Goal: Book appointment/travel/reservation

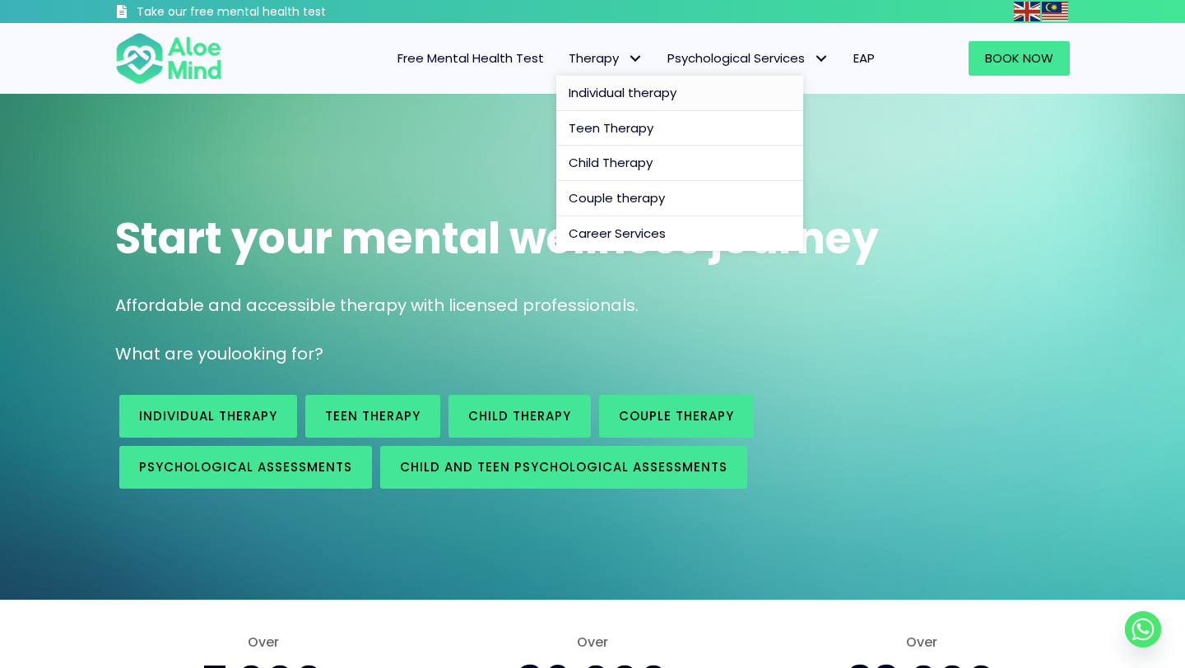
click at [607, 86] on span "Individual therapy" at bounding box center [623, 92] width 108 height 17
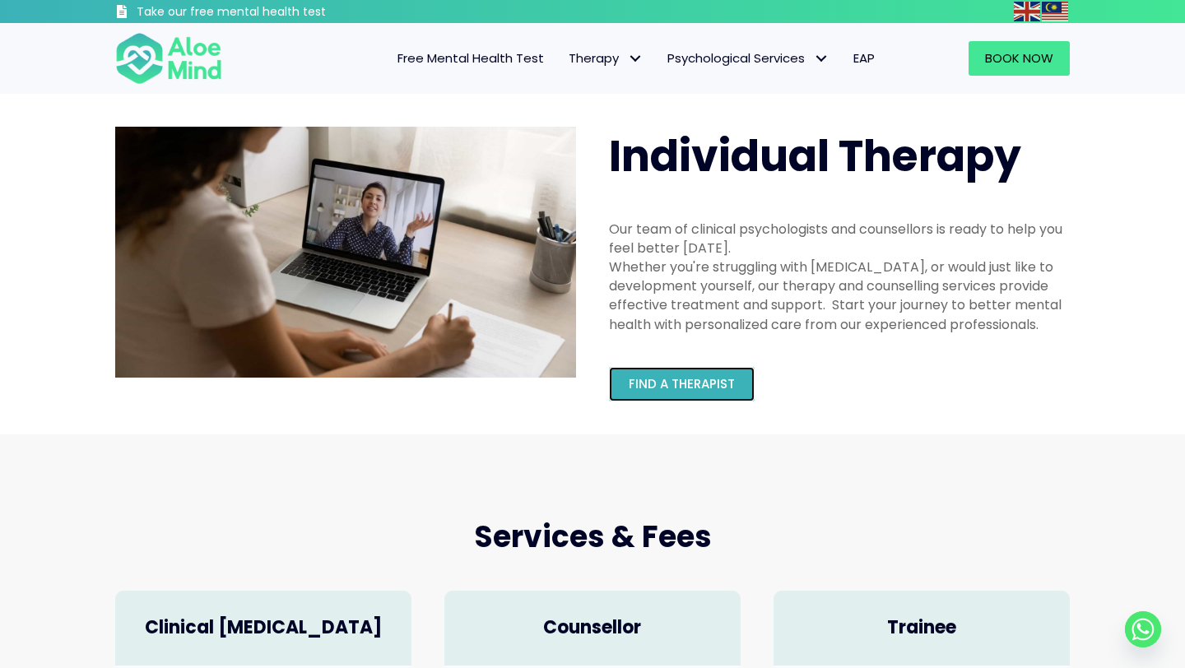
click at [699, 394] on link "Find a therapist" at bounding box center [682, 384] width 146 height 35
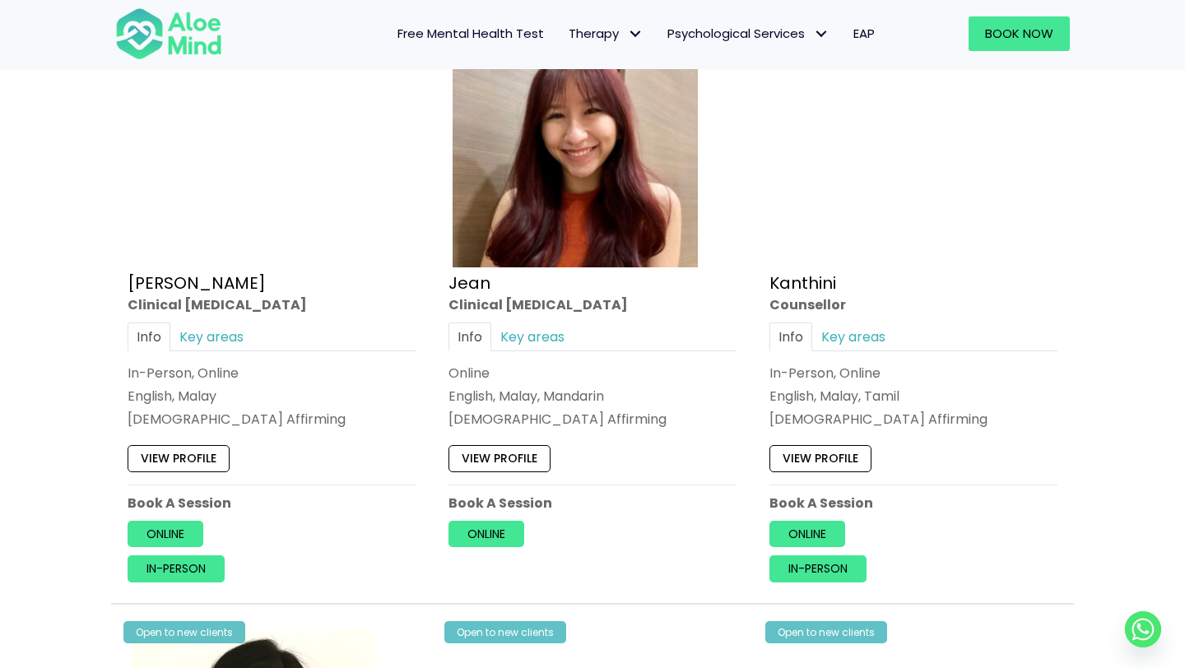
scroll to position [2147, 0]
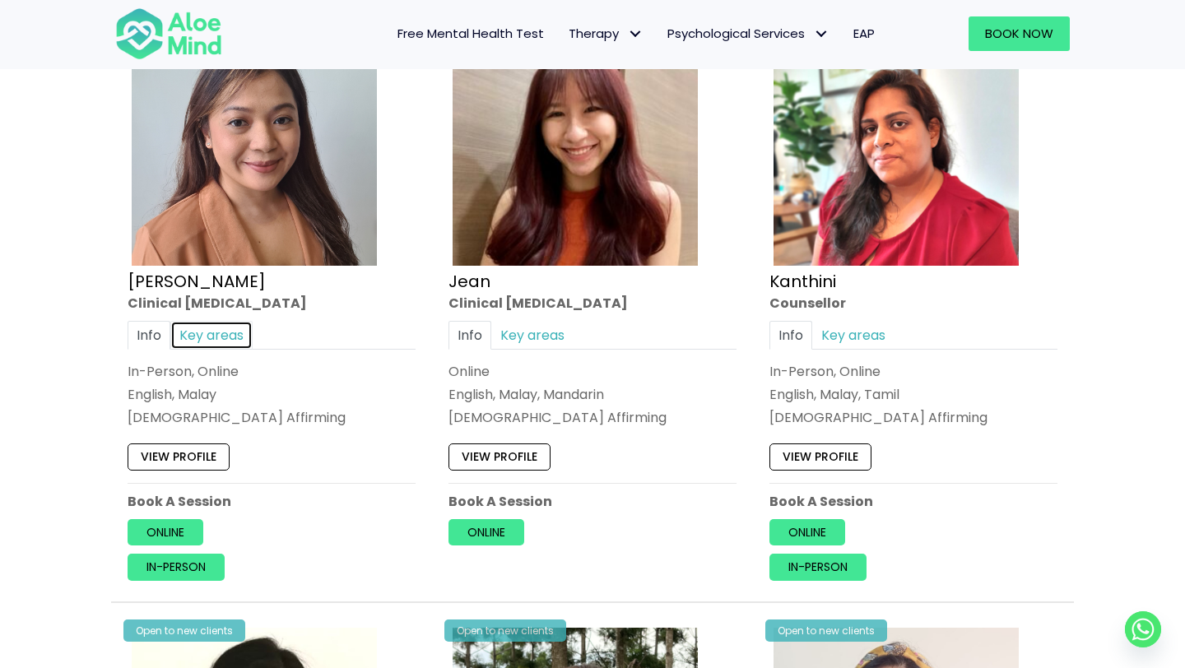
click at [215, 340] on link "Key areas" at bounding box center [211, 335] width 82 height 29
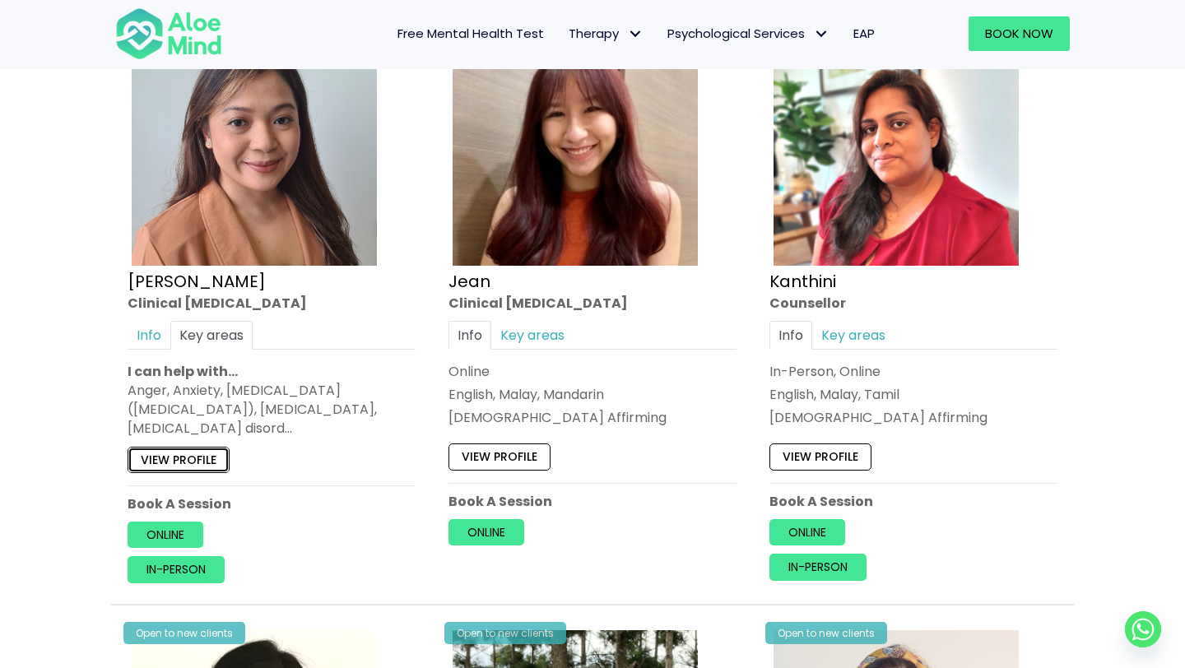
click at [196, 458] on link "View profile" at bounding box center [179, 460] width 102 height 26
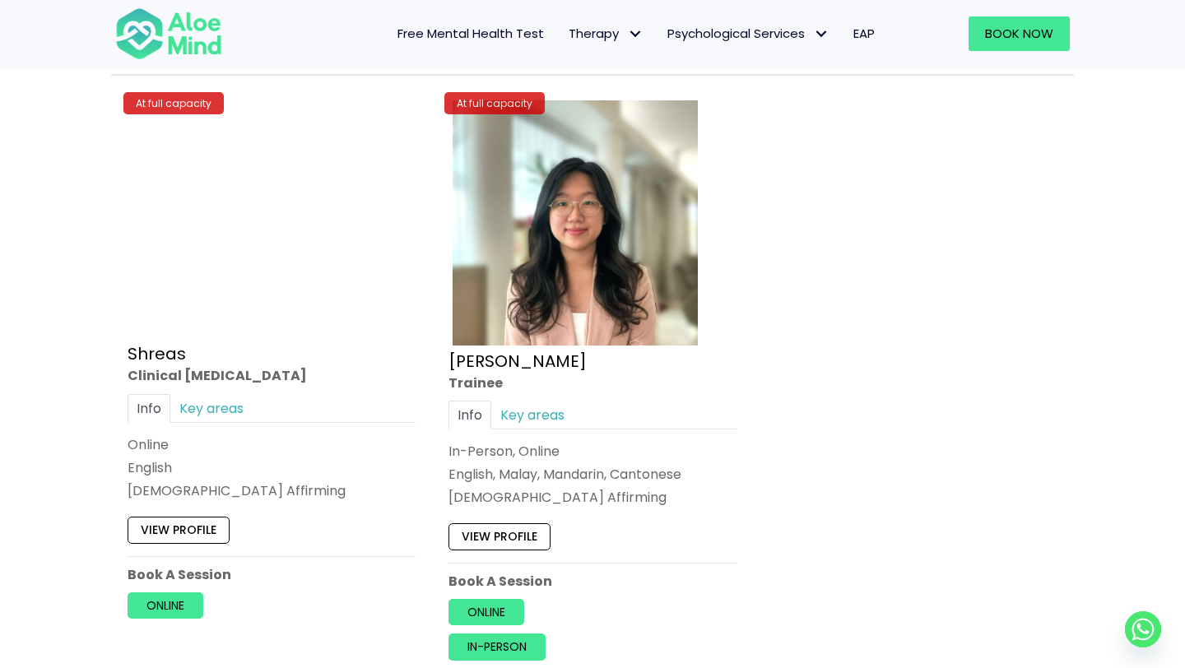
scroll to position [6935, 0]
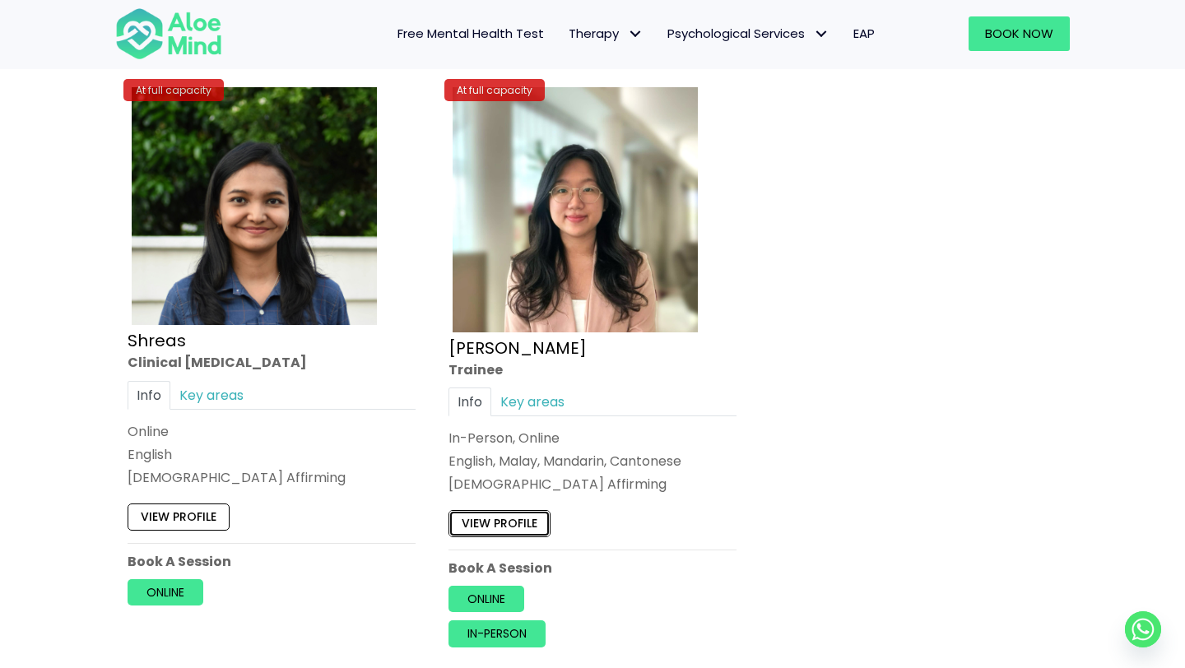
click at [495, 530] on link "View profile" at bounding box center [500, 524] width 102 height 26
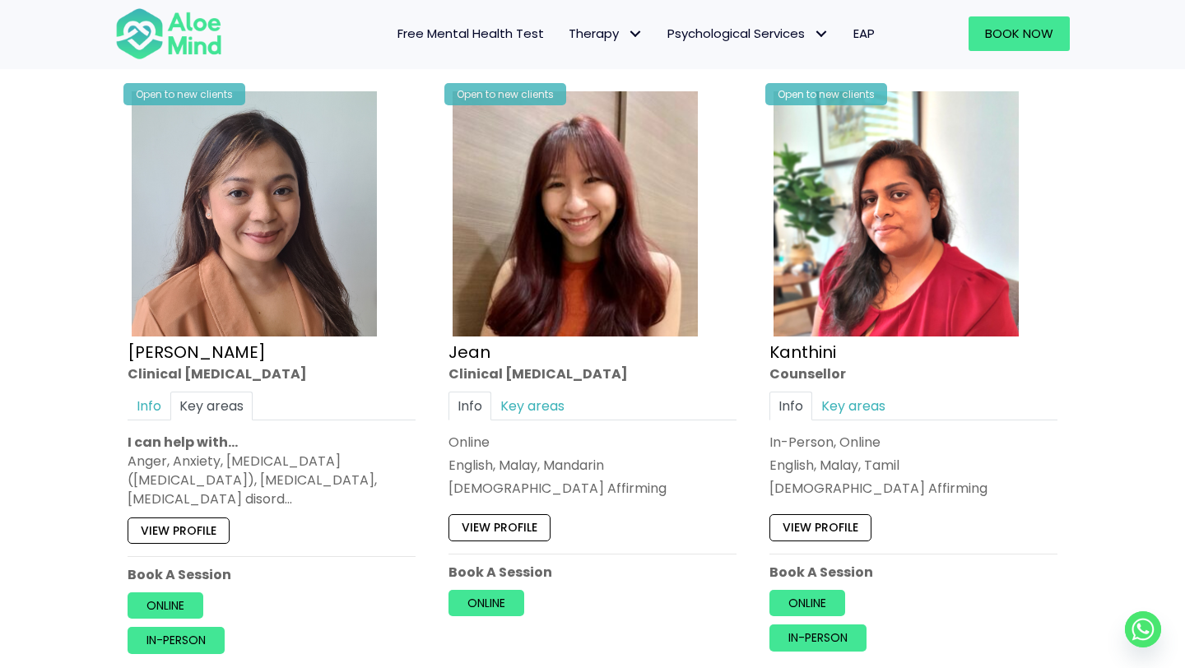
scroll to position [2073, 0]
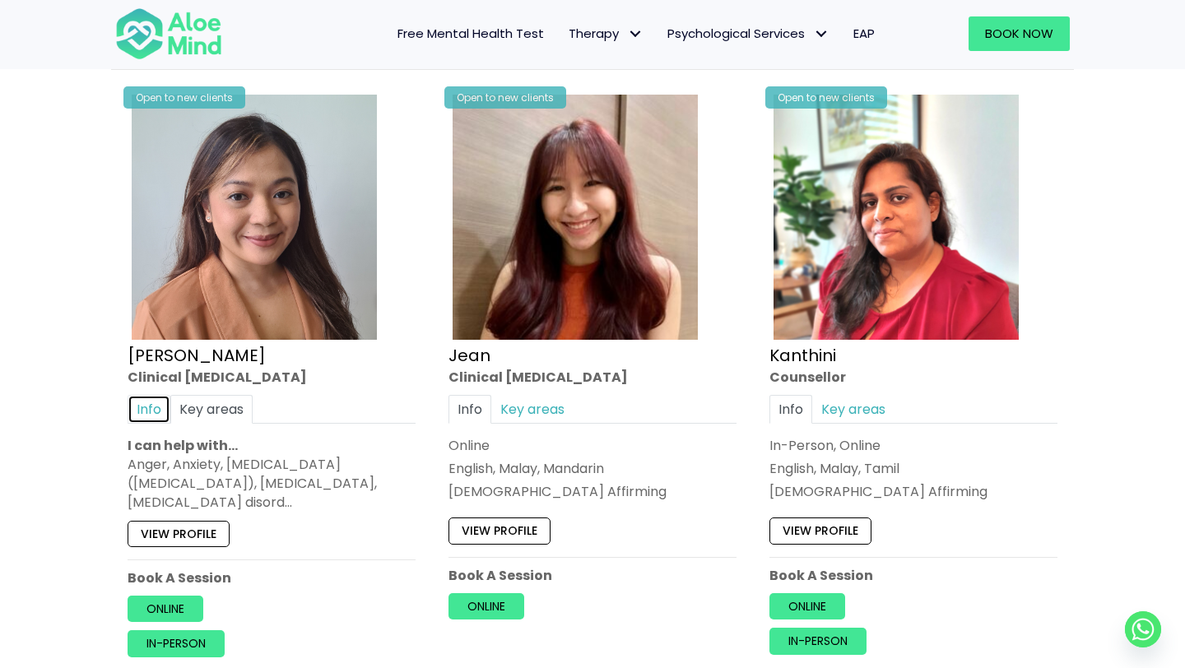
click at [153, 412] on link "Info" at bounding box center [149, 409] width 43 height 29
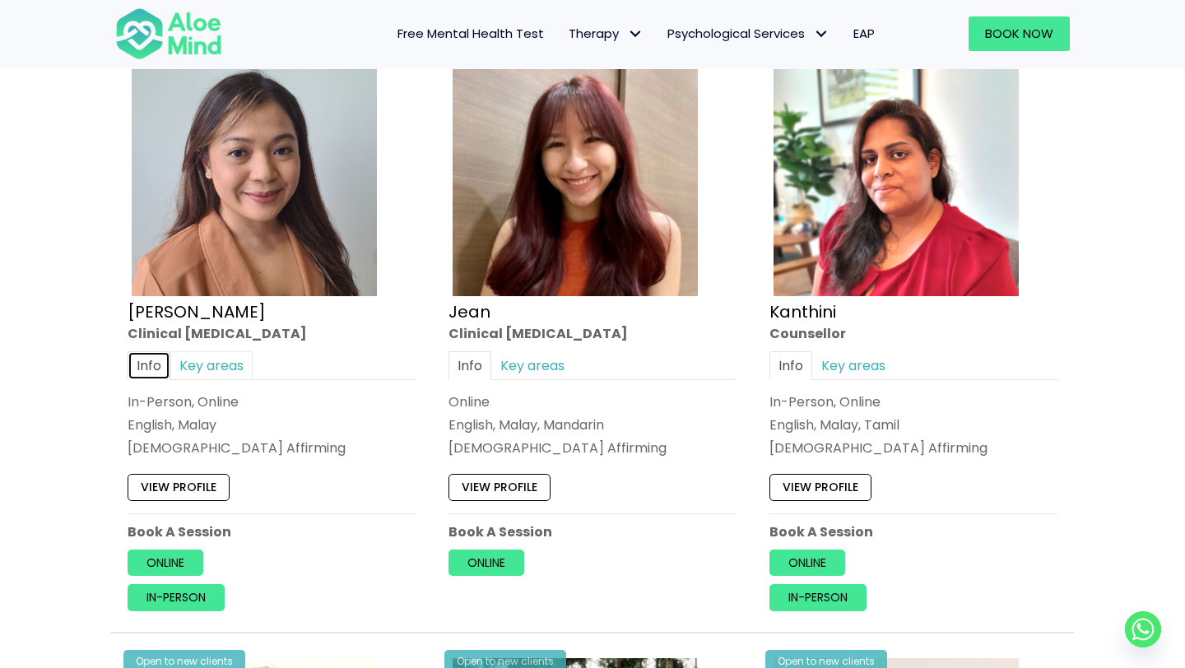
scroll to position [2120, 0]
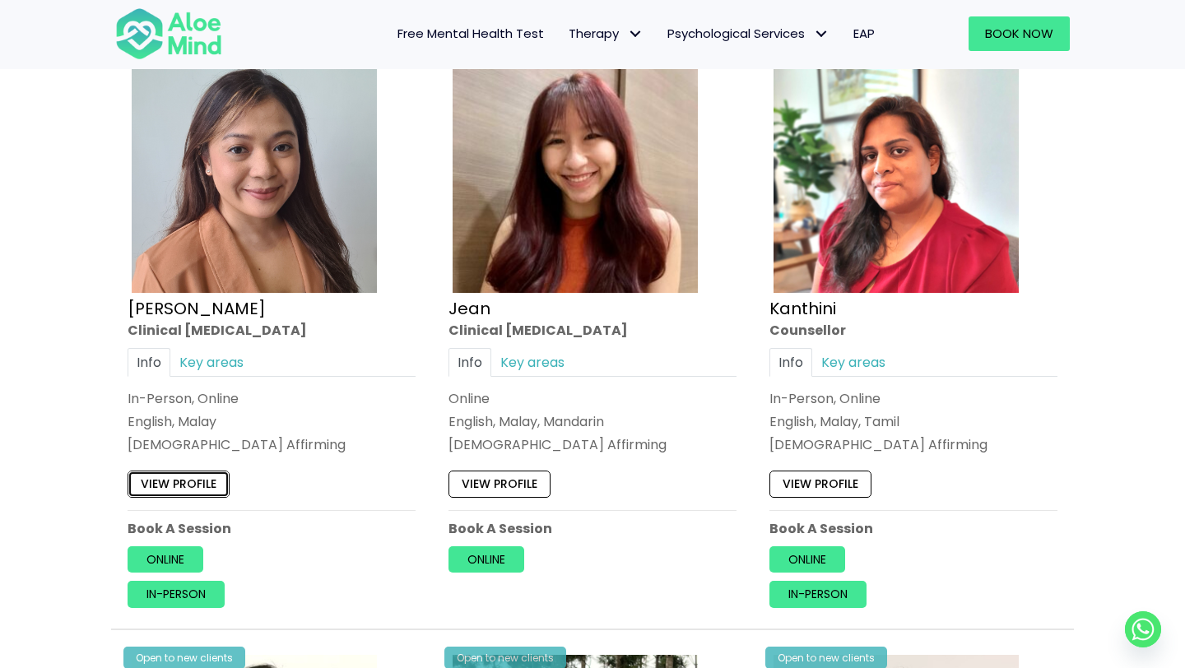
click at [196, 485] on link "View profile" at bounding box center [179, 484] width 102 height 26
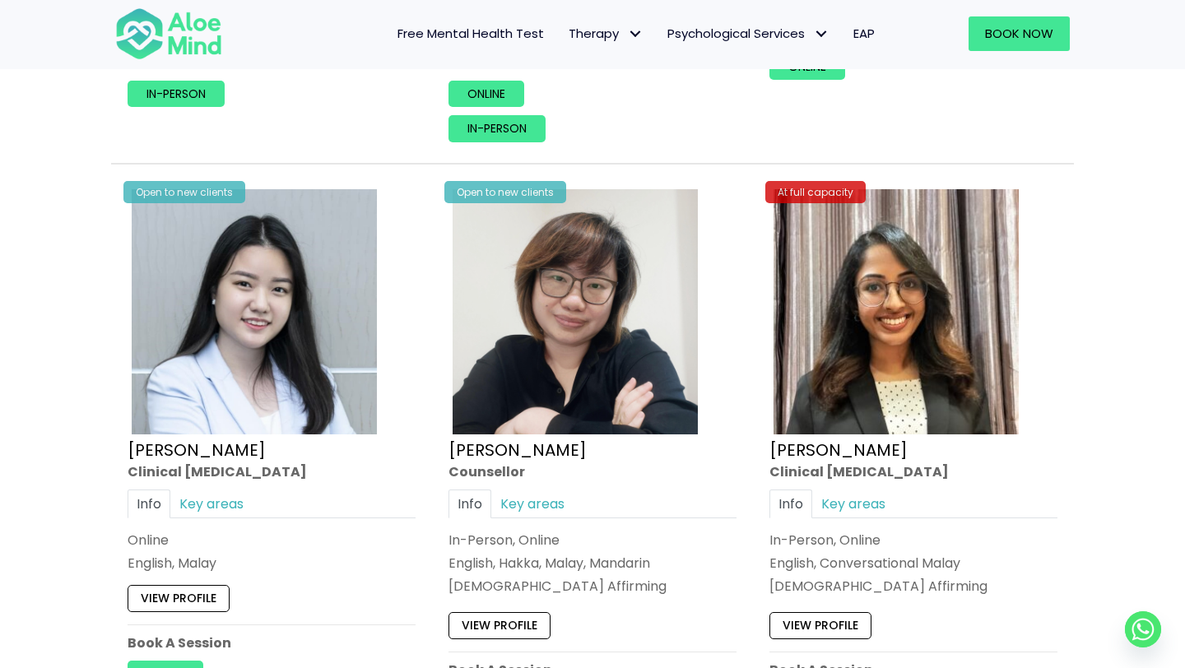
scroll to position [5015, 0]
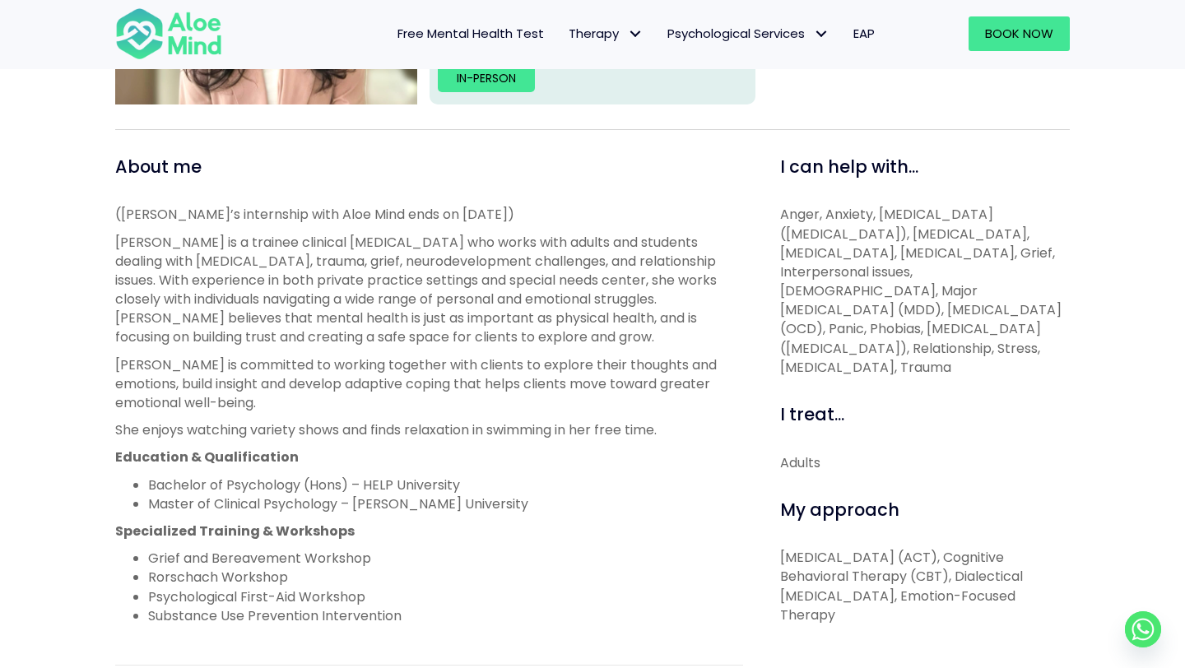
scroll to position [319, 0]
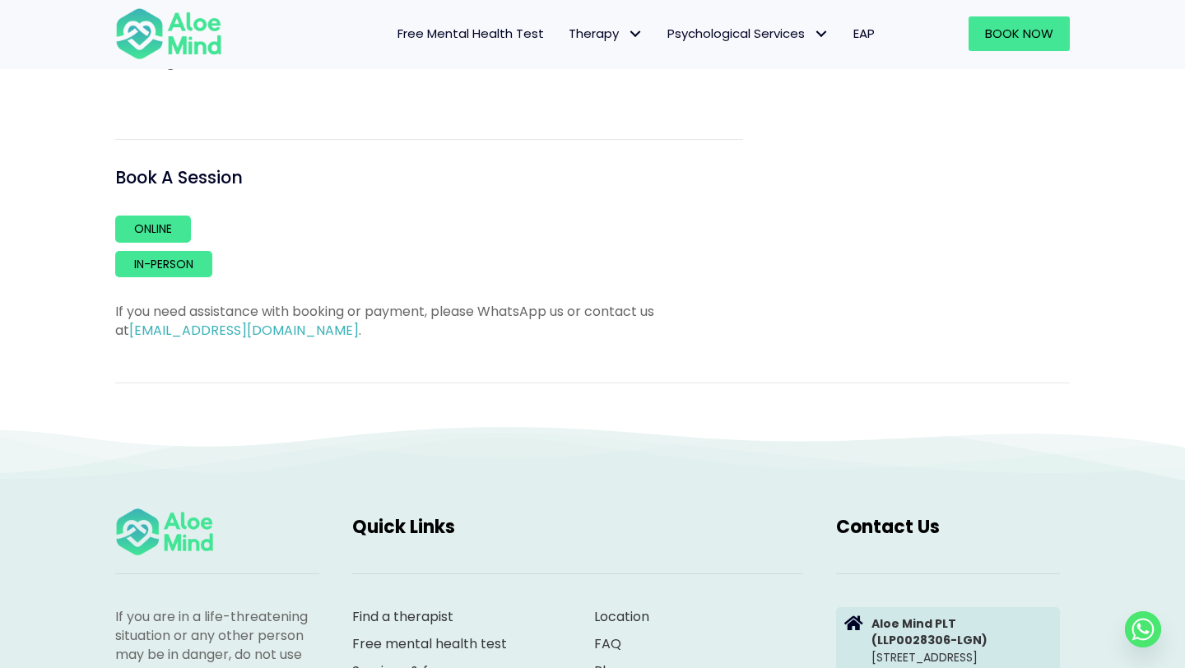
scroll to position [800, 0]
